Goal: Transaction & Acquisition: Subscribe to service/newsletter

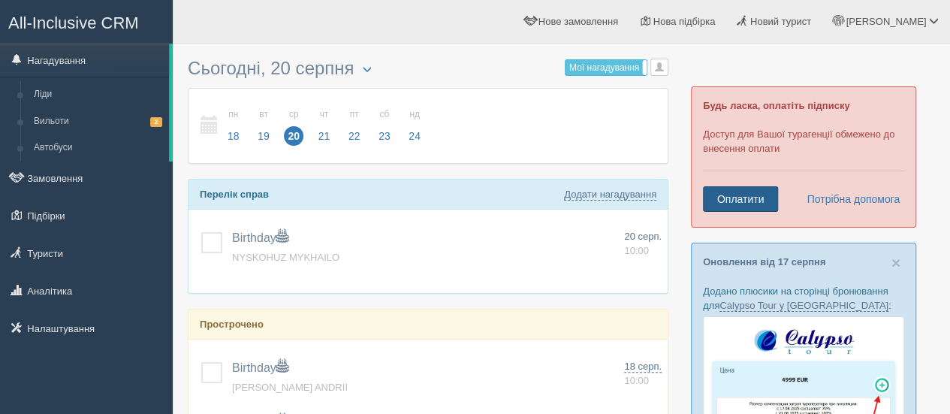
click at [740, 199] on link "Оплатити" at bounding box center [740, 199] width 75 height 26
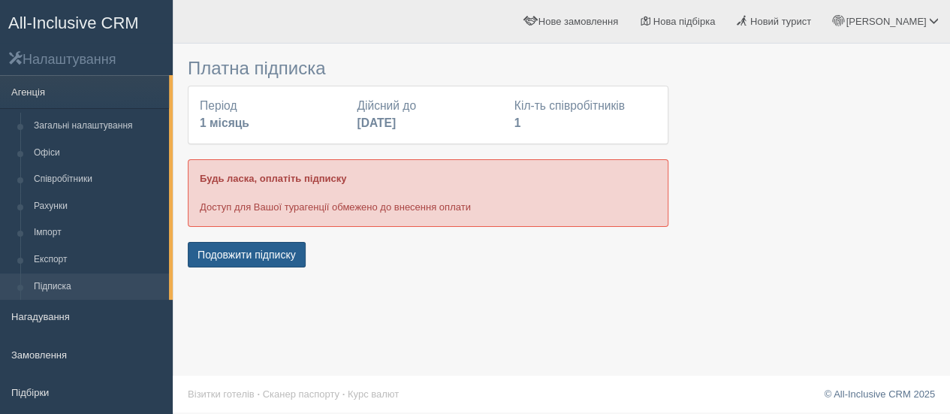
click at [249, 249] on button "Подовжити підписку" at bounding box center [247, 255] width 118 height 26
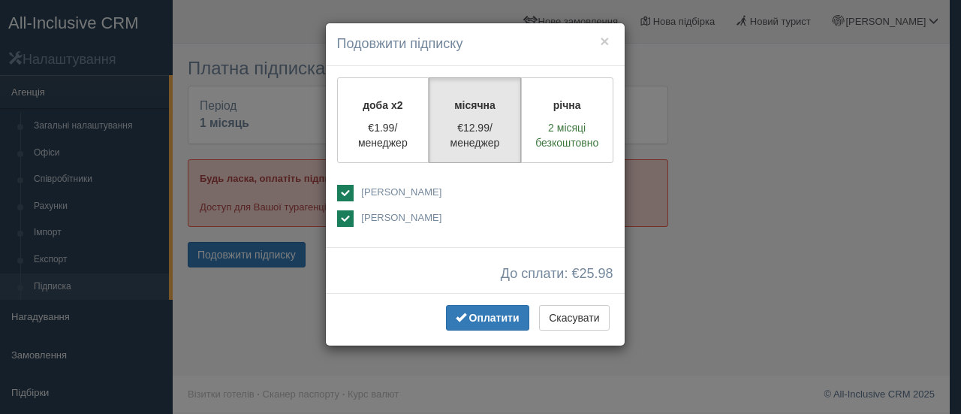
click at [349, 192] on ins at bounding box center [345, 193] width 17 height 17
checkbox input "false"
click at [488, 317] on span "Оплатити" at bounding box center [494, 318] width 50 height 12
